Goal: Complete application form

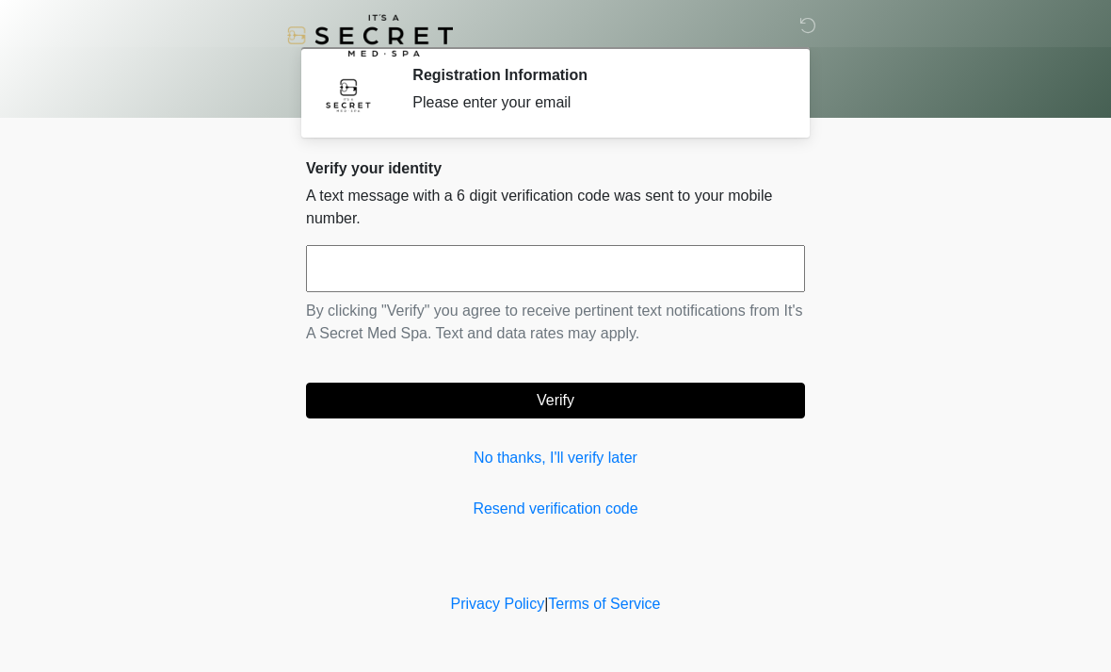
click at [613, 267] on input "text" at bounding box center [555, 268] width 499 height 47
type input "******"
click at [569, 390] on button "Verify" at bounding box center [555, 400] width 499 height 36
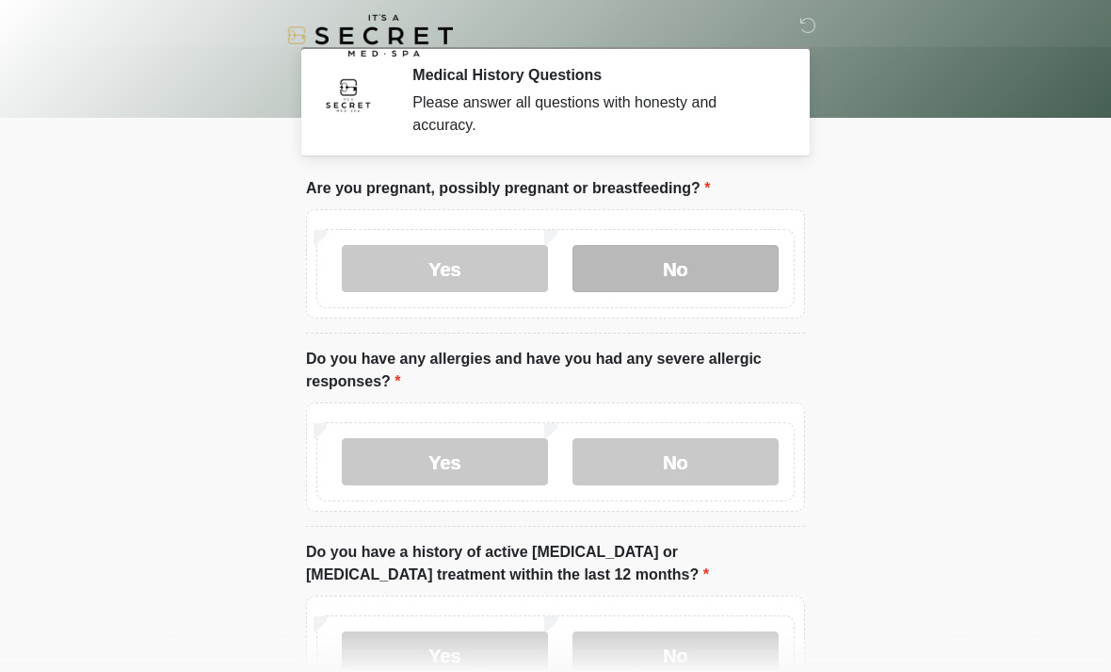
click at [667, 260] on label "No" at bounding box center [676, 268] width 206 height 47
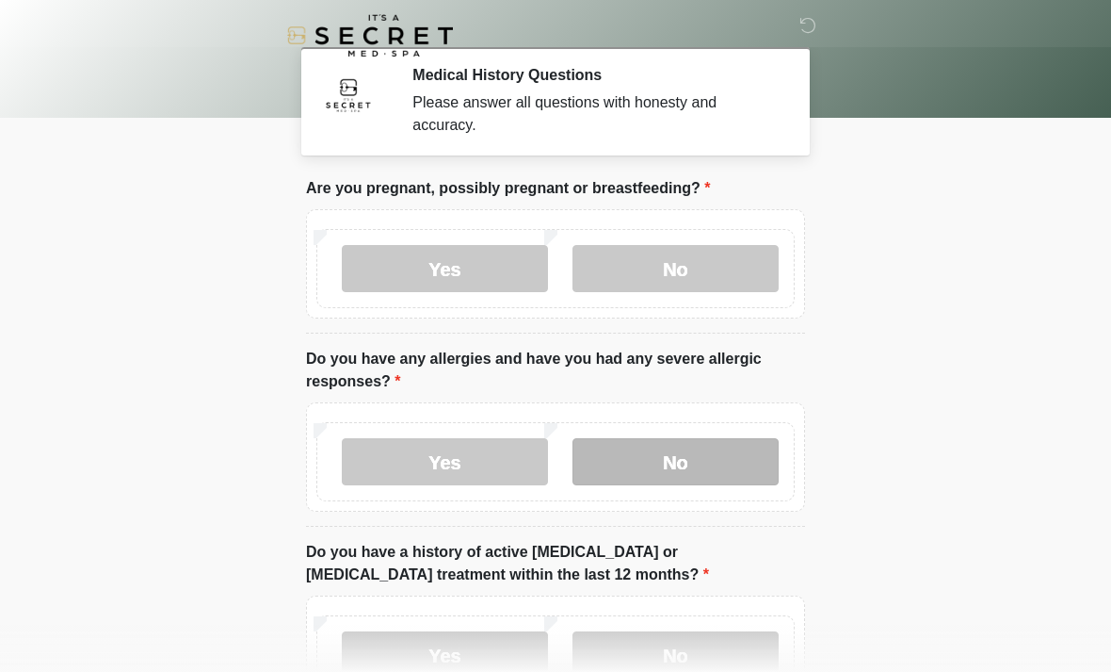
click at [647, 447] on label "No" at bounding box center [676, 461] width 206 height 47
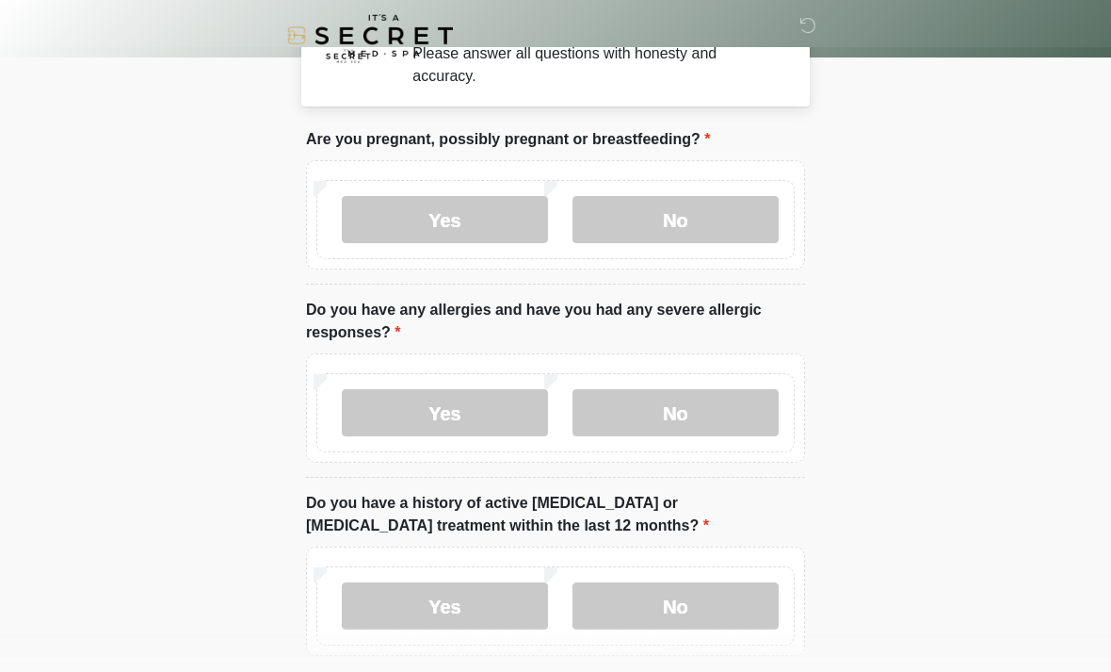
scroll to position [60, 0]
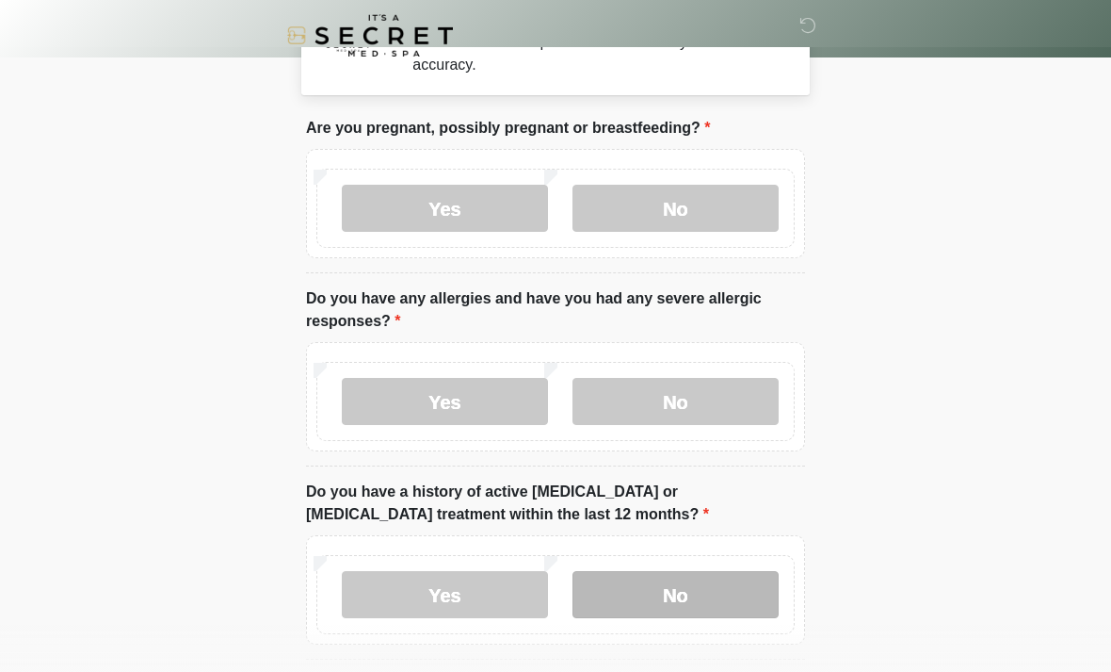
click at [634, 580] on label "No" at bounding box center [676, 594] width 206 height 47
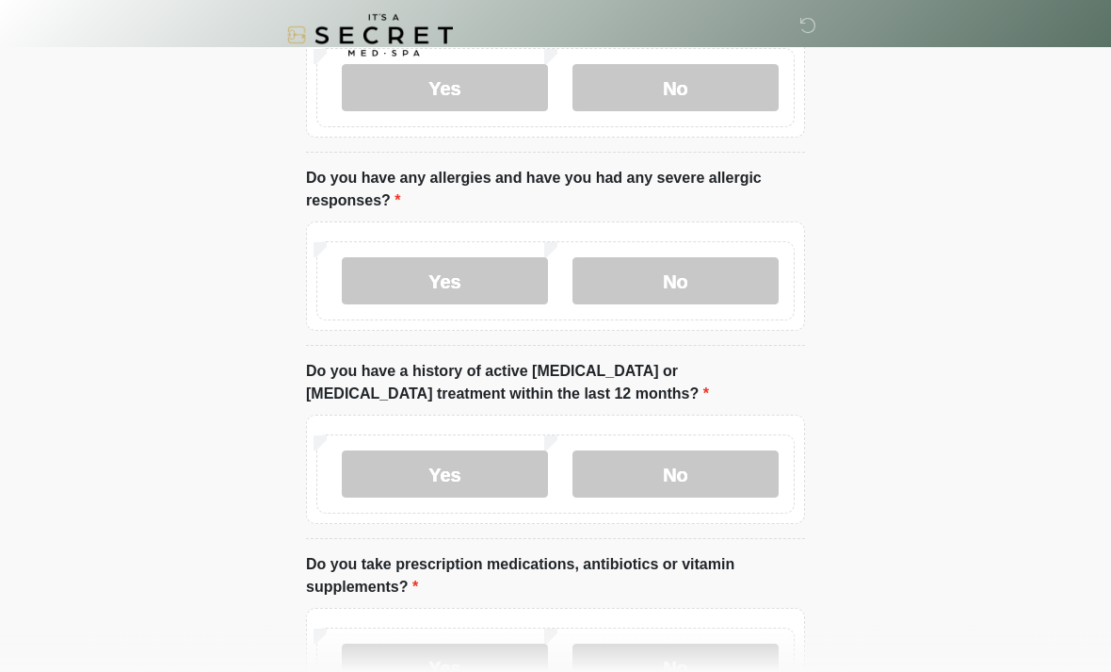
scroll to position [181, 0]
click at [436, 665] on label "Yes" at bounding box center [445, 666] width 206 height 47
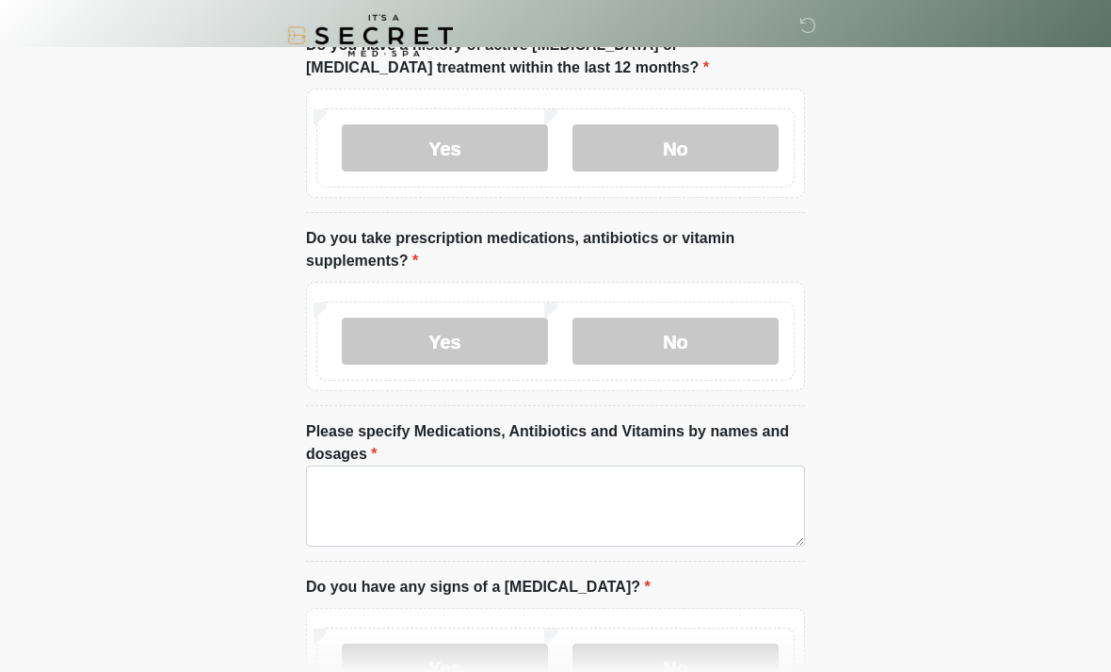
scroll to position [511, 0]
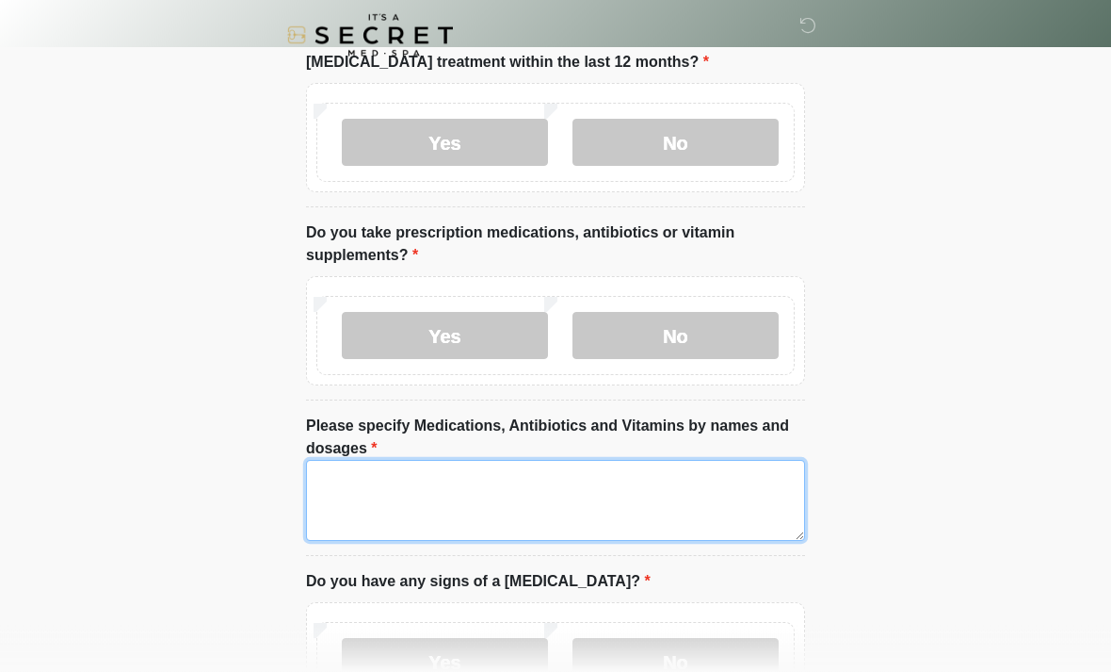
click at [556, 482] on textarea "Please specify Medications, Antibiotics and Vitamins by names and dosages" at bounding box center [555, 501] width 499 height 81
type textarea "**********"
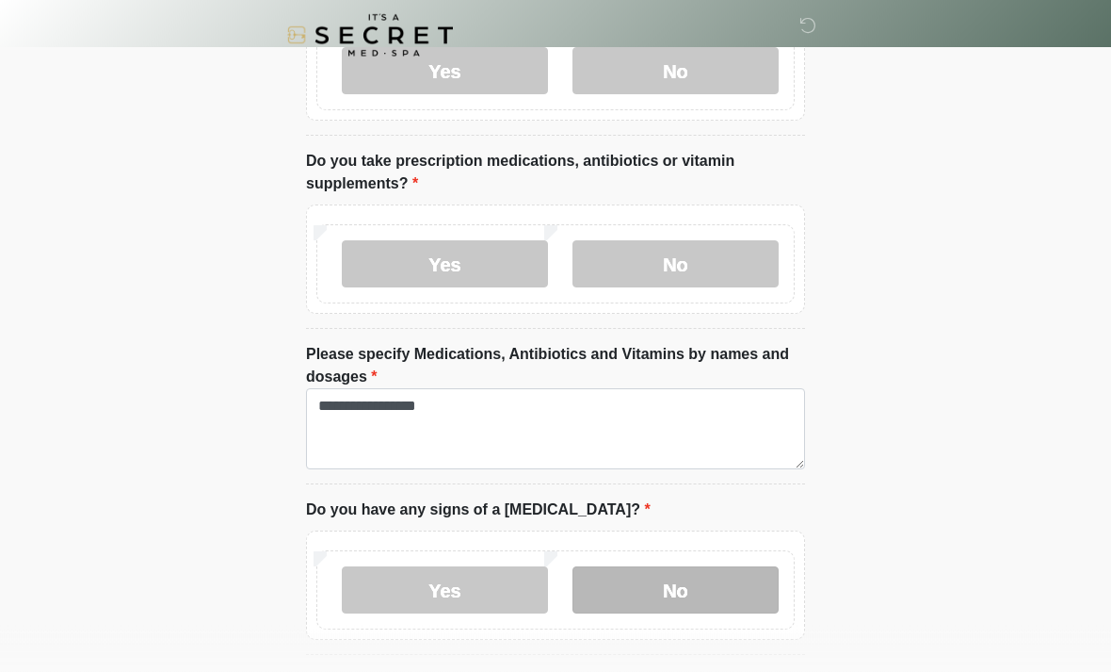
click at [637, 598] on label "No" at bounding box center [676, 590] width 206 height 47
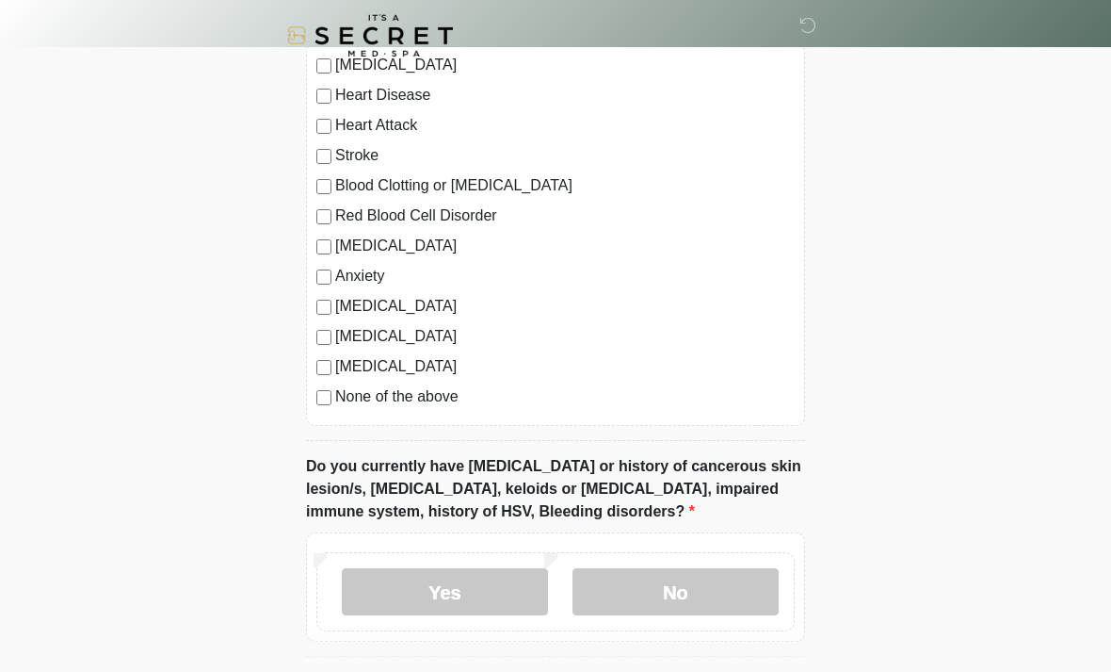
scroll to position [1269, 0]
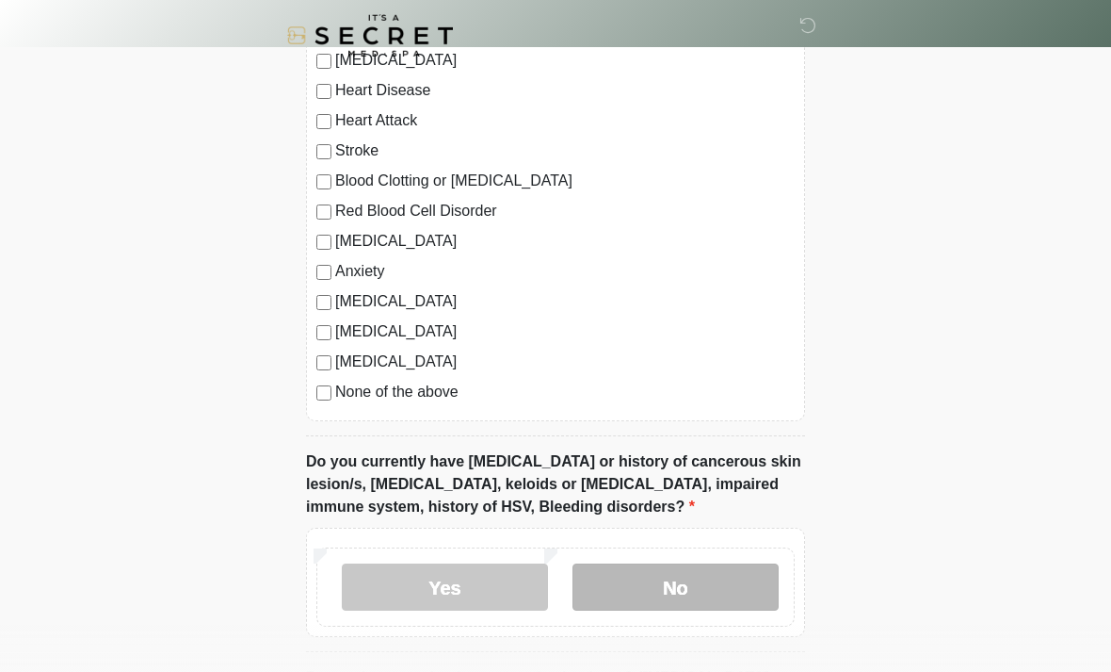
click at [694, 599] on label "No" at bounding box center [676, 586] width 206 height 47
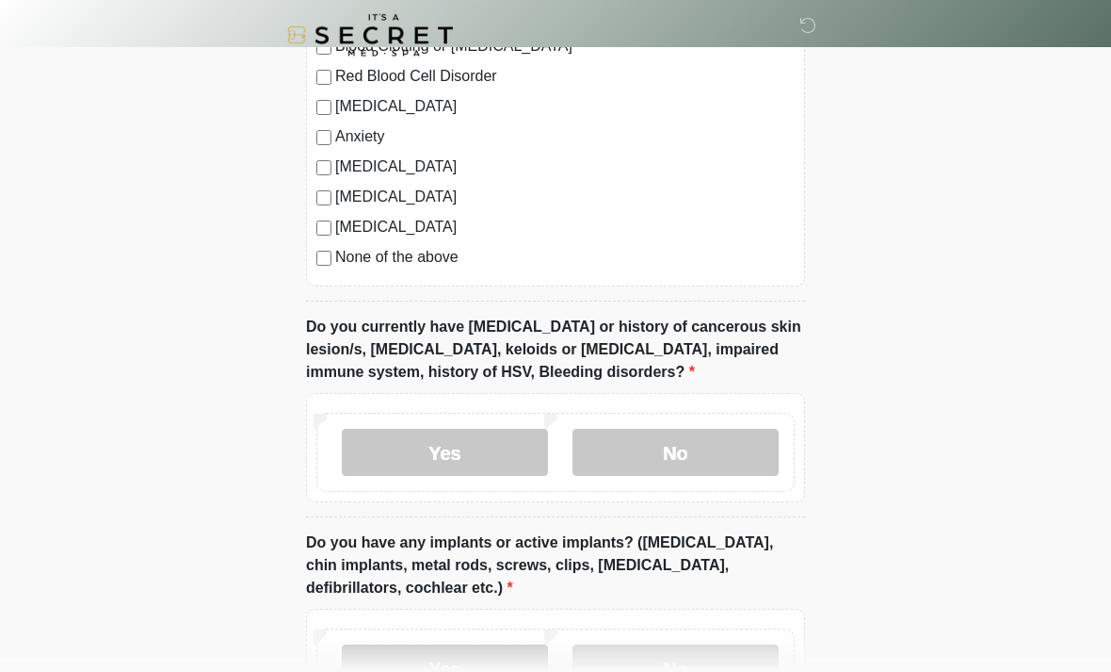
click at [446, 668] on label "Yes" at bounding box center [445, 668] width 206 height 47
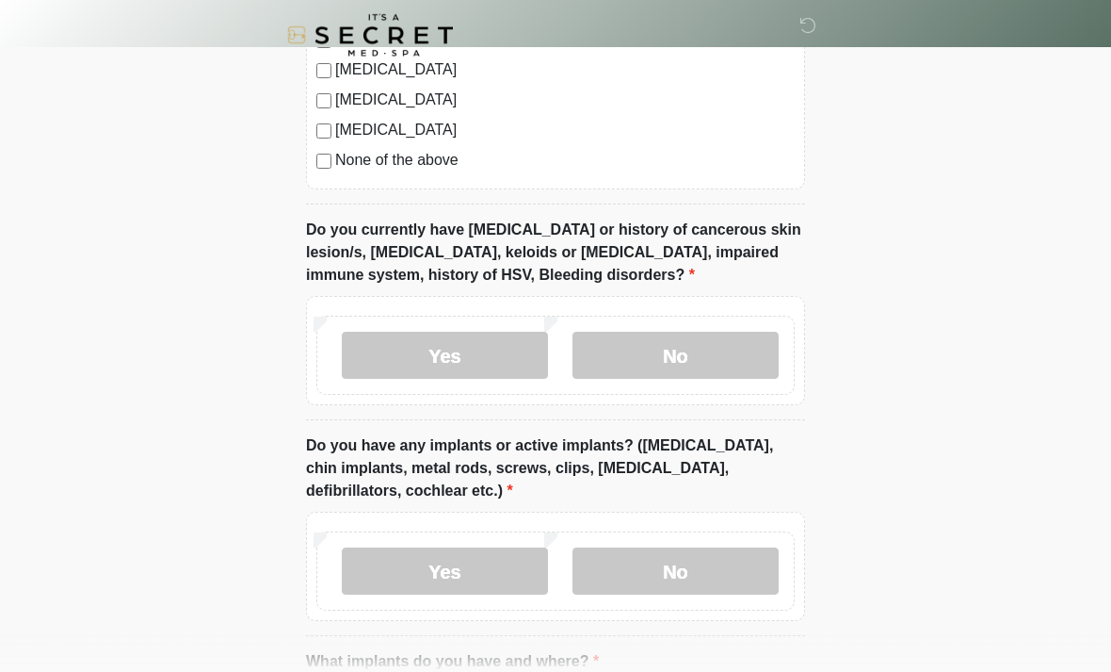
scroll to position [1504, 0]
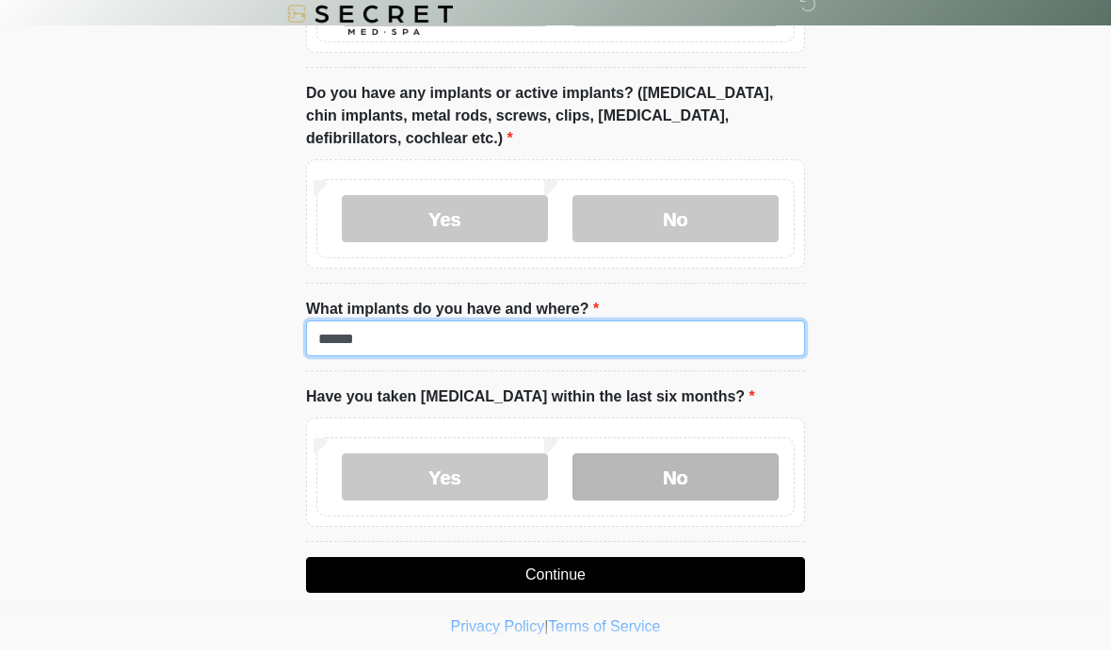
type input "******"
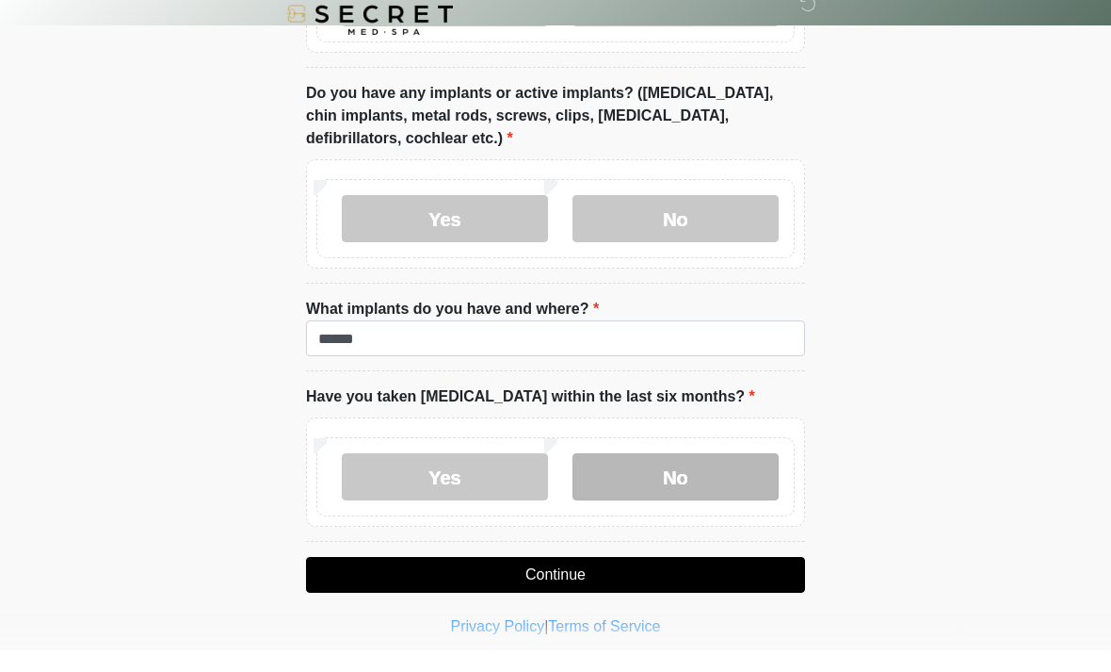
click at [658, 476] on label "No" at bounding box center [676, 498] width 206 height 47
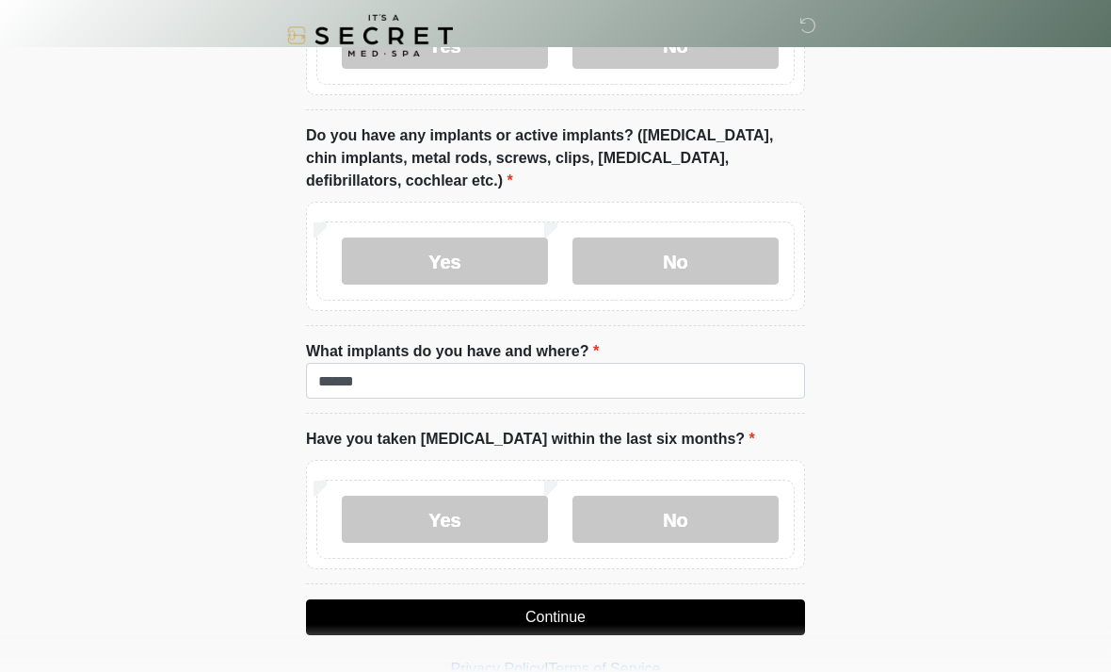
click at [623, 608] on button "Continue" at bounding box center [555, 617] width 499 height 36
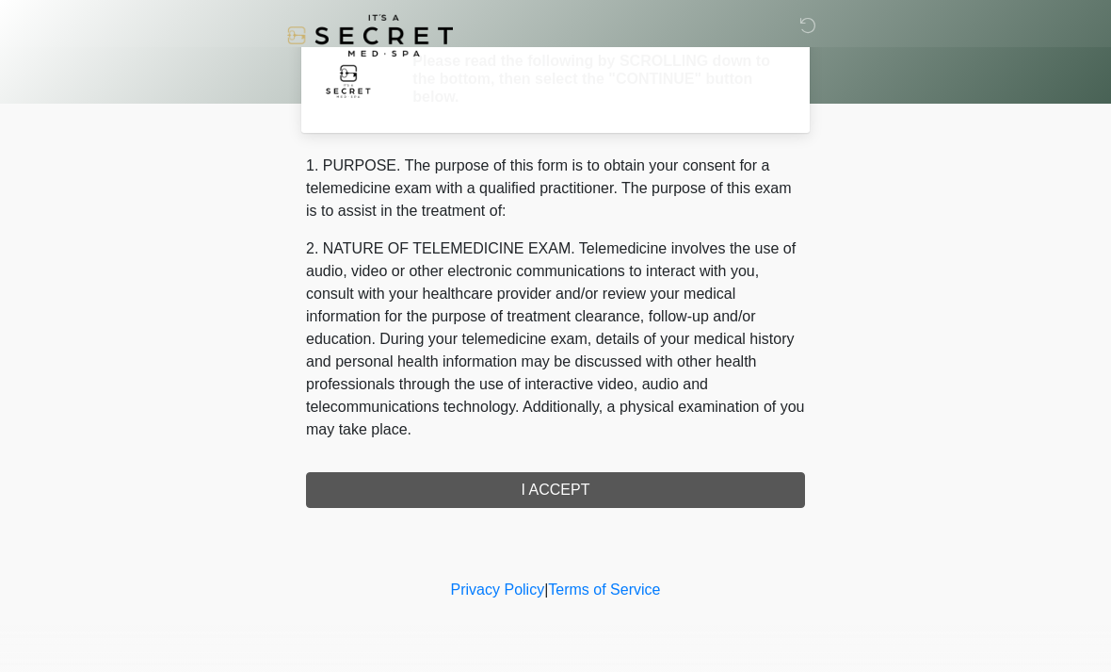
scroll to position [0, 0]
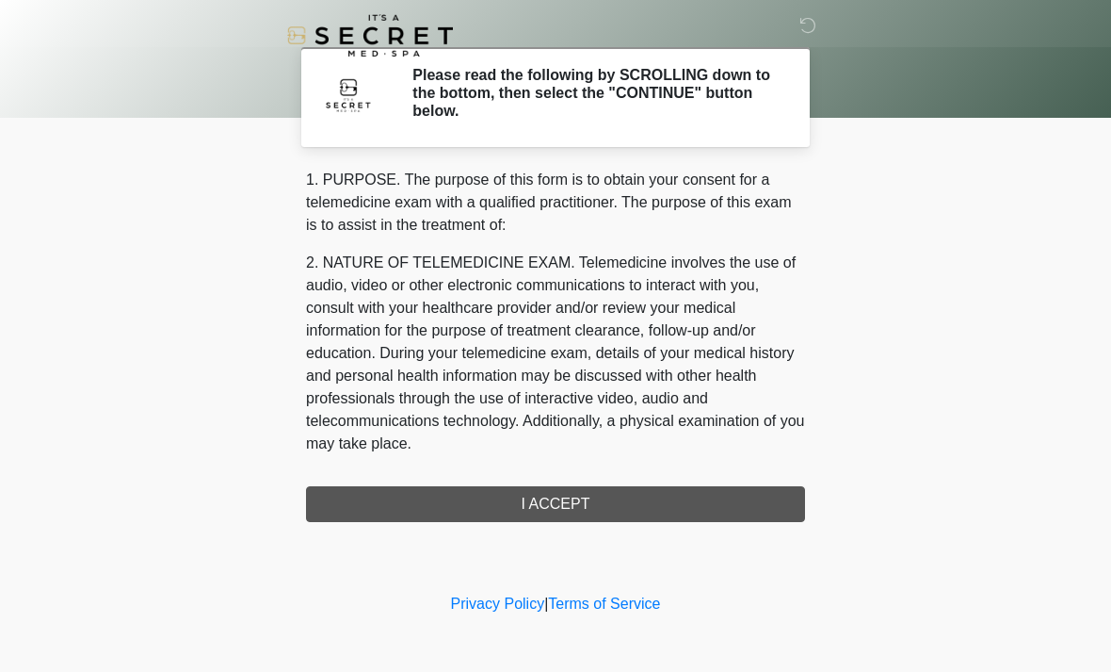
click at [584, 508] on div "1. PURPOSE. The purpose of this form is to obtain your consent for a telemedici…" at bounding box center [555, 345] width 499 height 353
click at [540, 505] on div "1. PURPOSE. The purpose of this form is to obtain your consent for a telemedici…" at bounding box center [555, 345] width 499 height 353
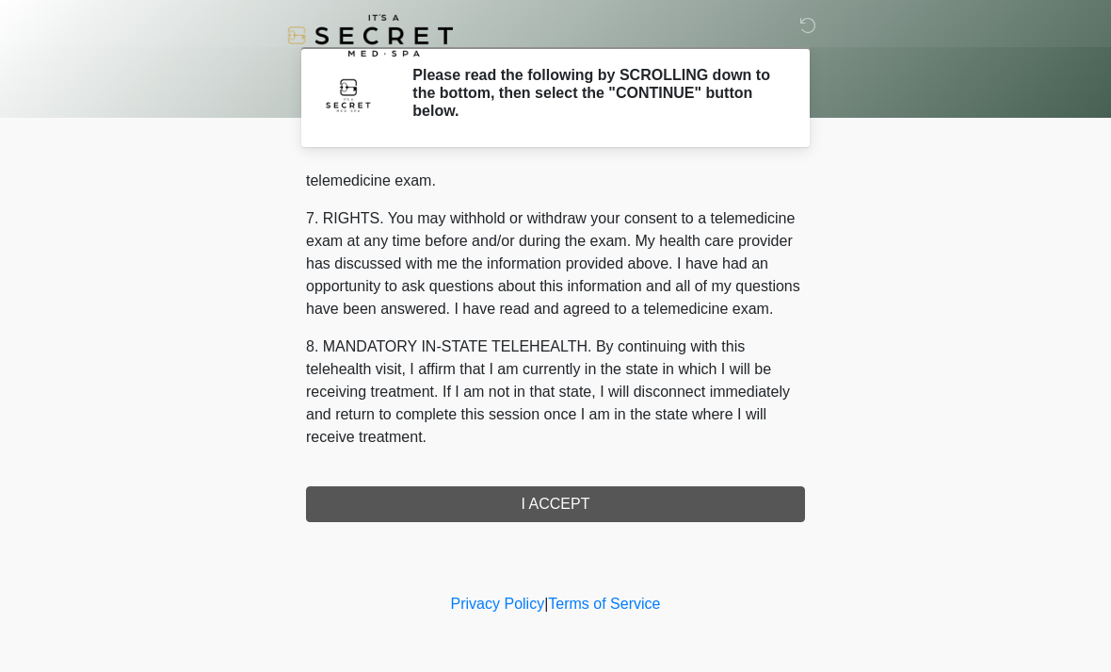
scroll to position [798, 0]
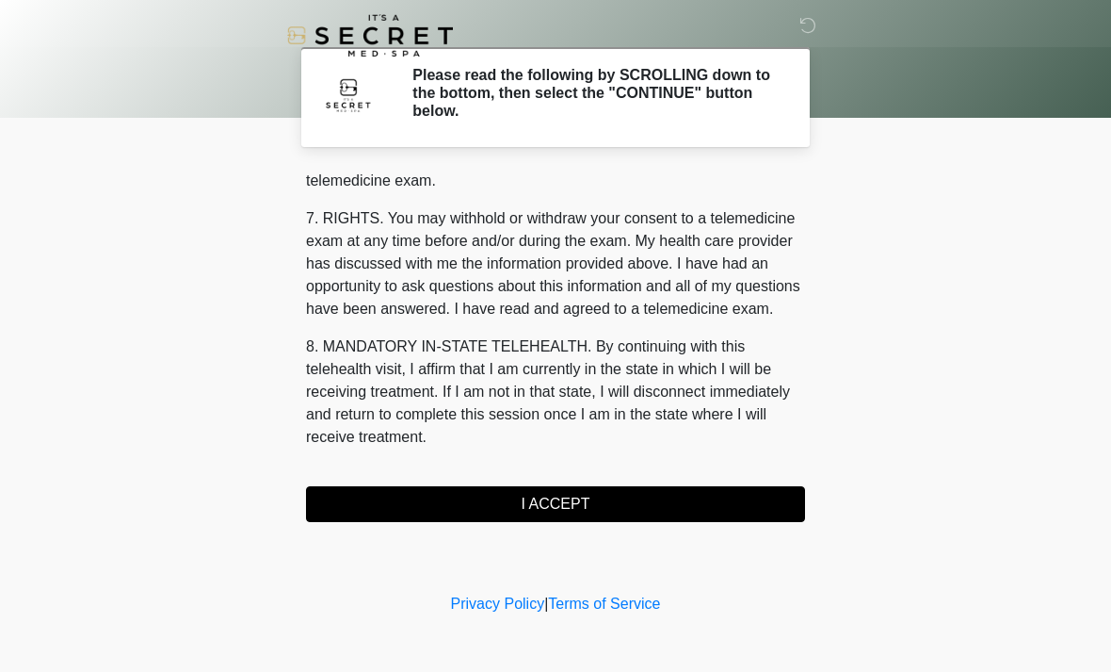
click at [572, 505] on button "I ACCEPT" at bounding box center [555, 504] width 499 height 36
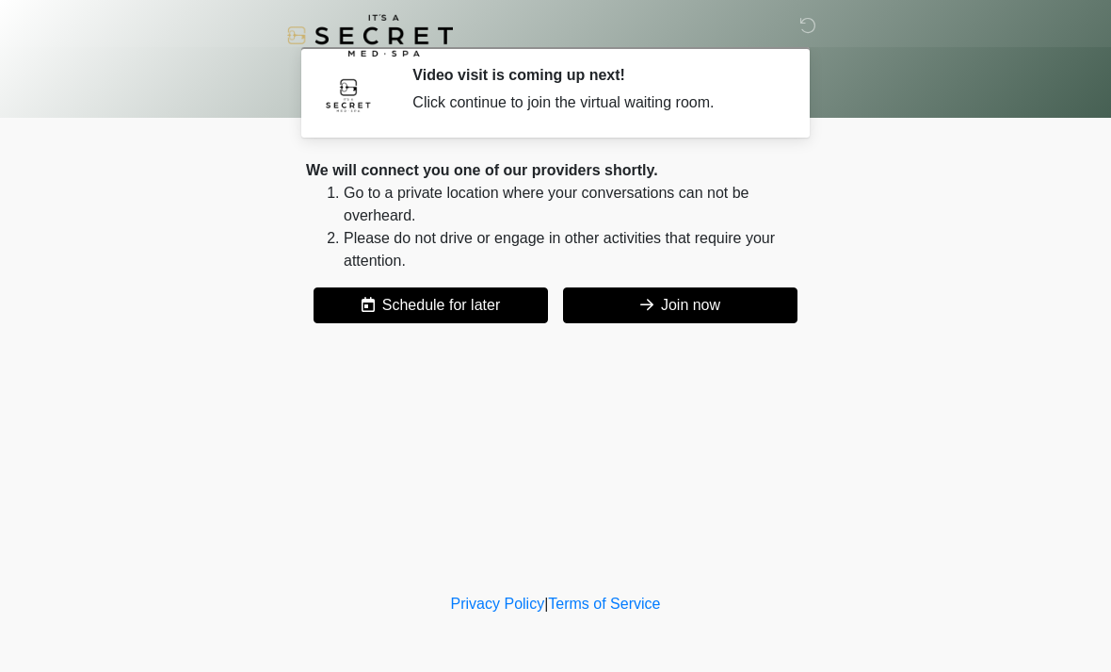
click at [649, 314] on button "Join now" at bounding box center [680, 305] width 235 height 36
